Goal: Navigation & Orientation: Find specific page/section

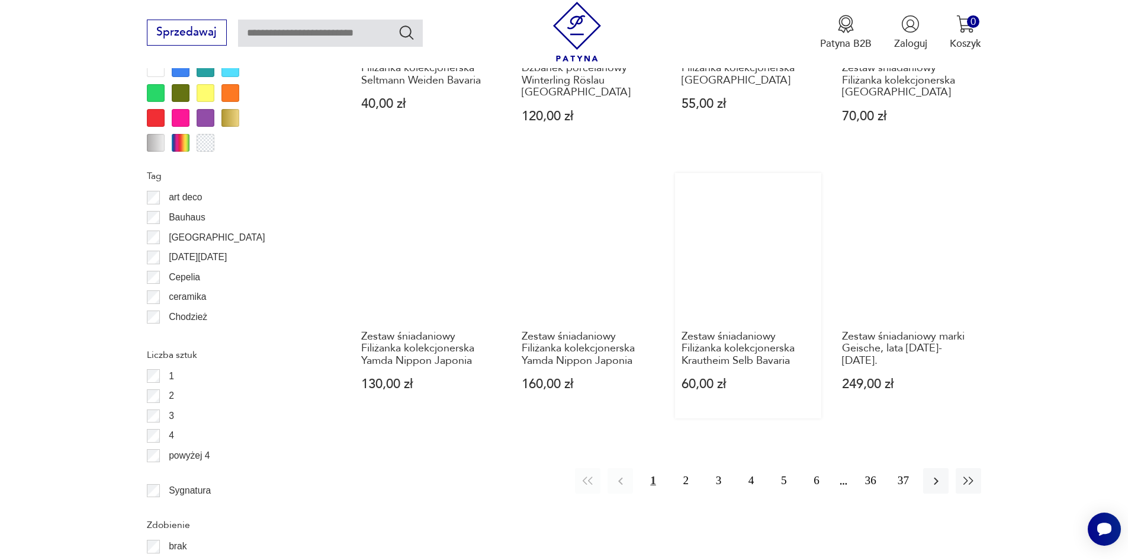
scroll to position [1460, 0]
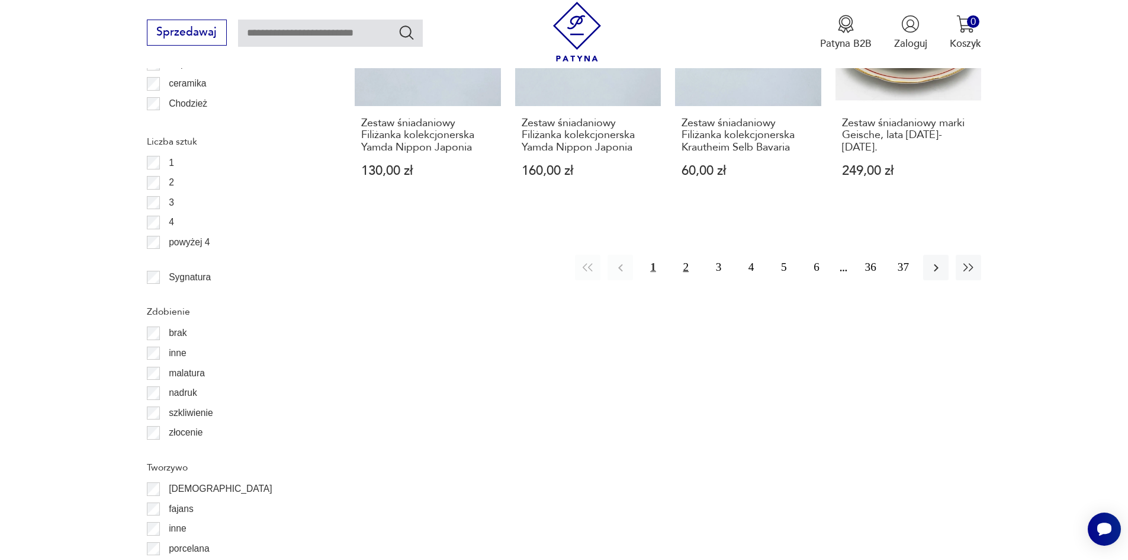
click at [682, 264] on button "2" at bounding box center [686, 267] width 25 height 25
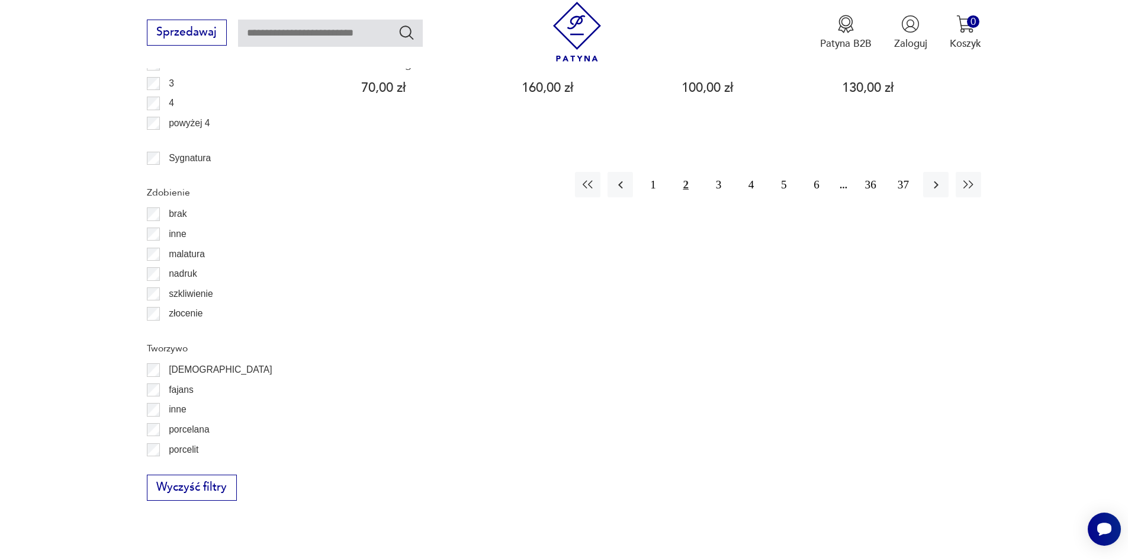
scroll to position [1638, 0]
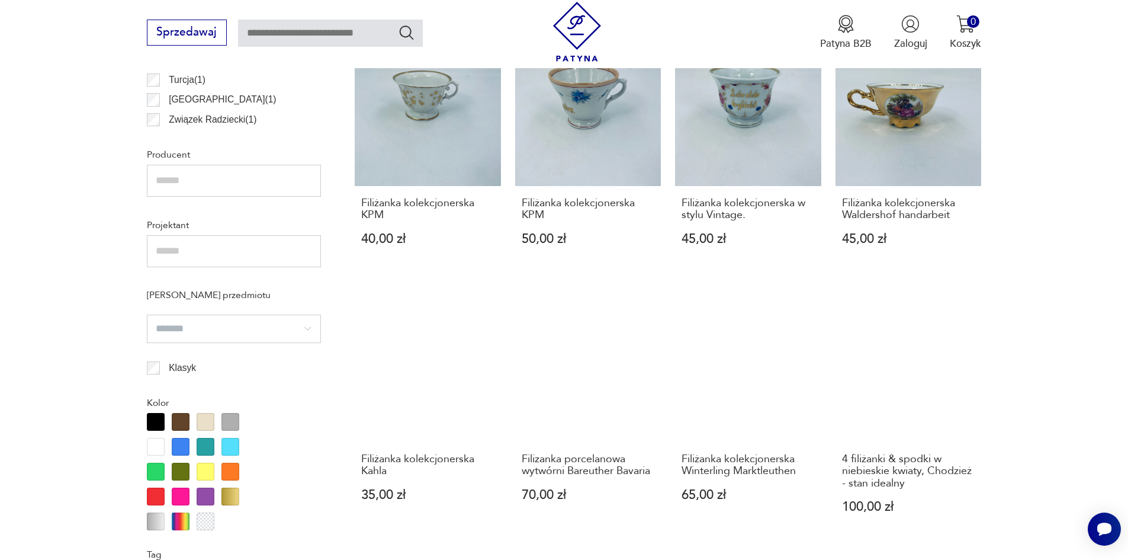
scroll to position [928, 0]
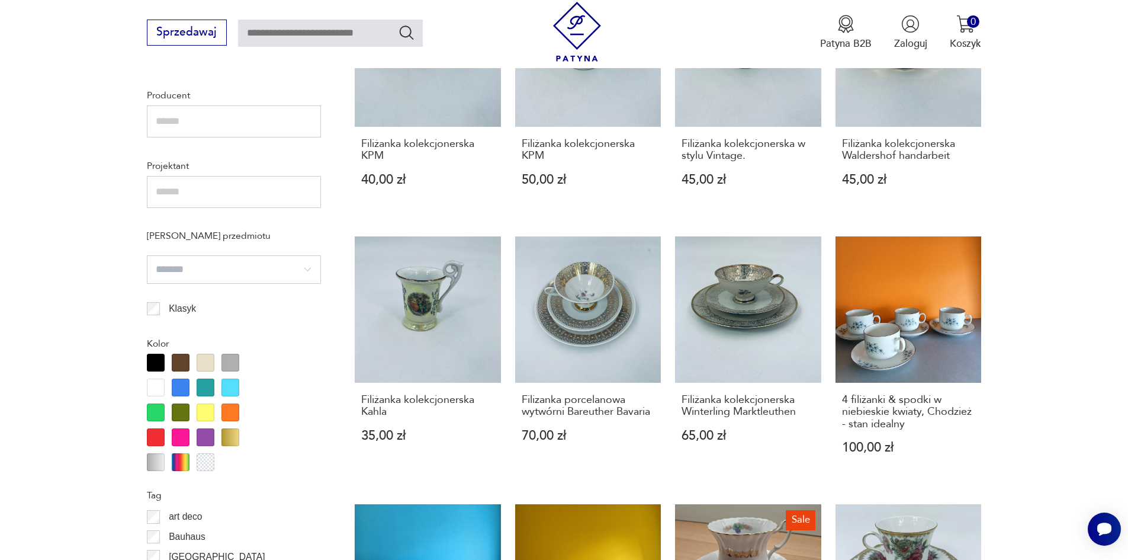
click at [176, 386] on div at bounding box center [181, 388] width 18 height 18
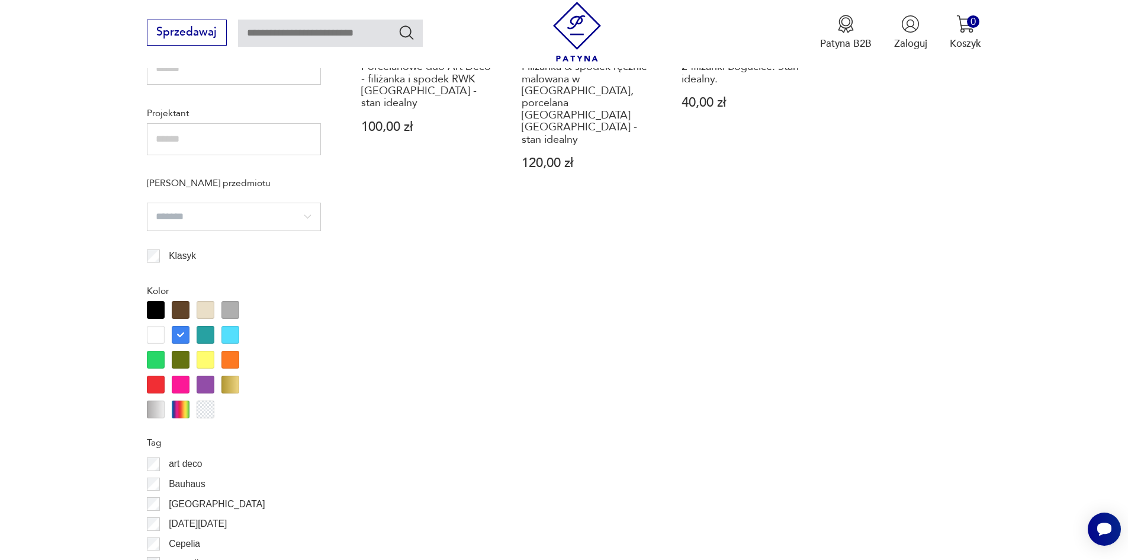
scroll to position [987, 0]
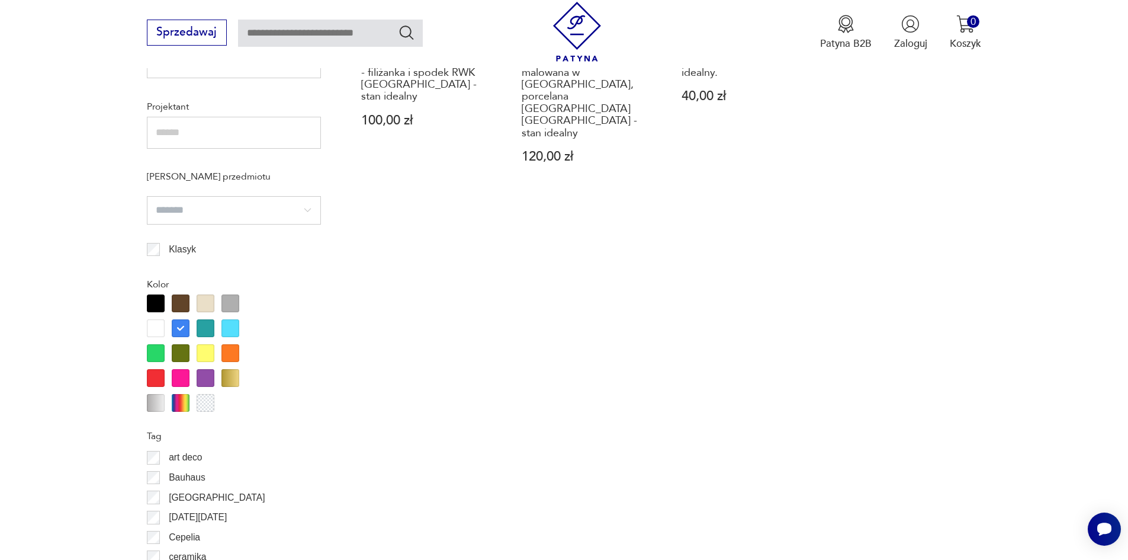
click at [174, 332] on div at bounding box center [181, 328] width 18 height 18
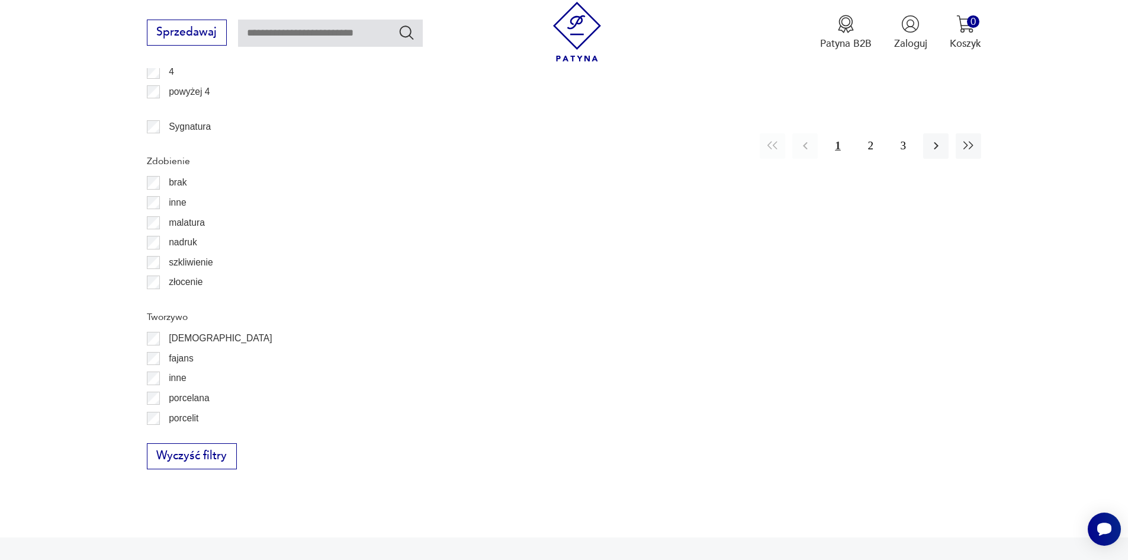
scroll to position [1638, 0]
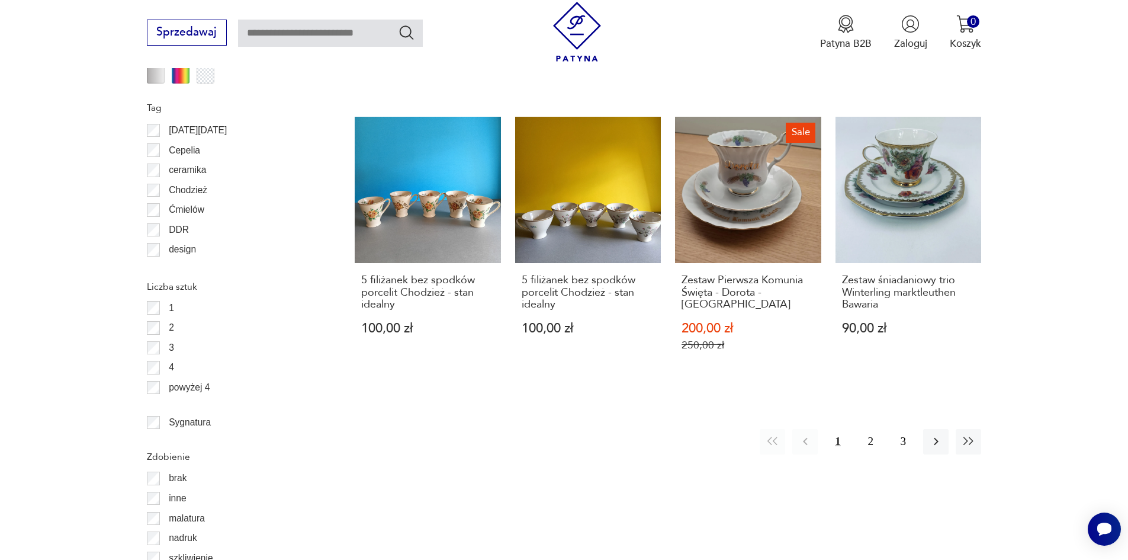
scroll to position [1342, 0]
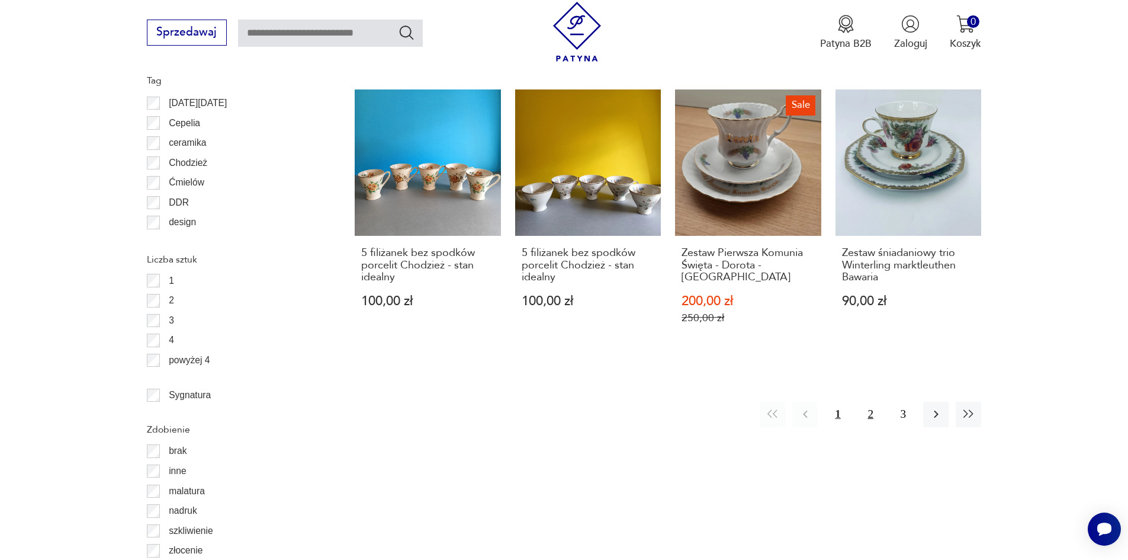
click at [861, 402] on button "2" at bounding box center [870, 414] width 25 height 25
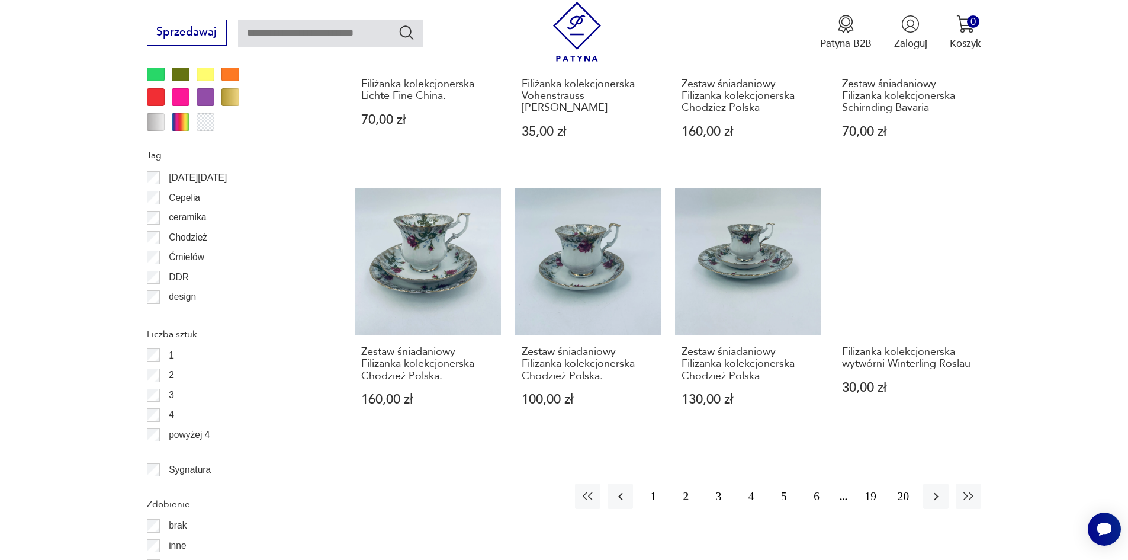
scroll to position [1283, 0]
